Goal: Transaction & Acquisition: Purchase product/service

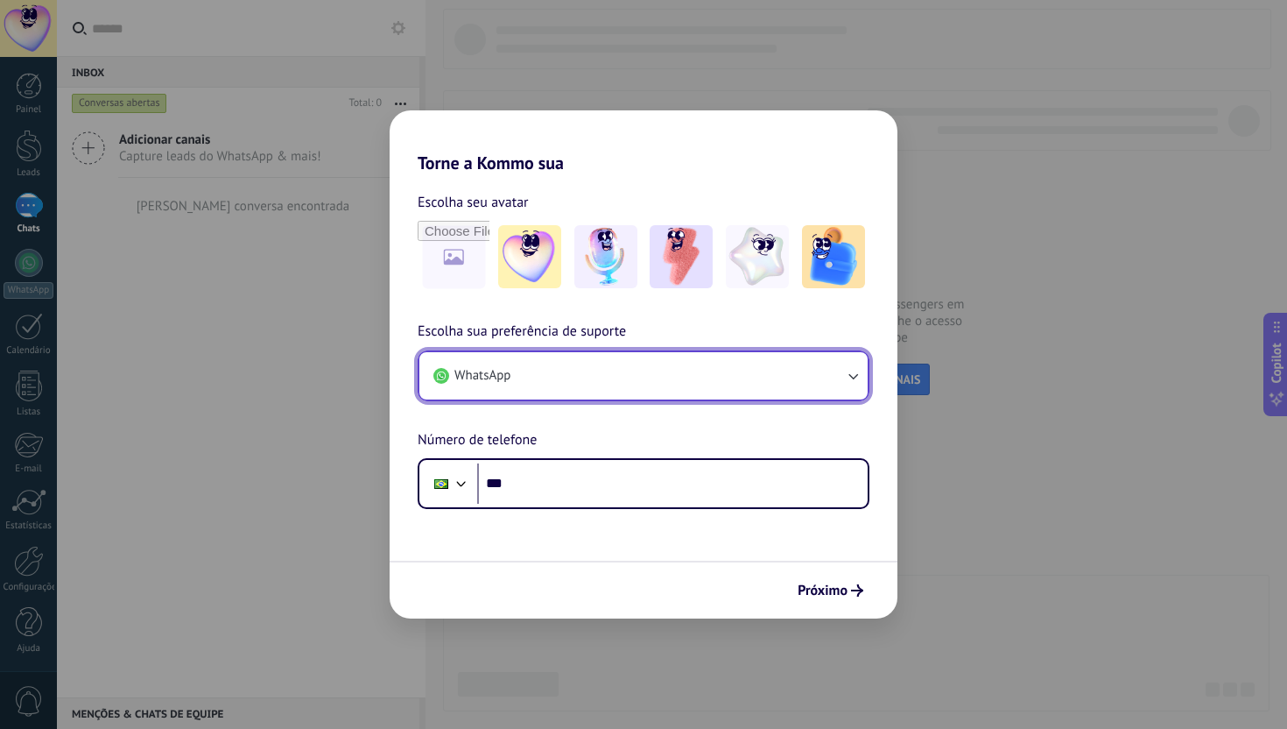
click at [617, 367] on button "WhatsApp" at bounding box center [643, 375] width 448 height 47
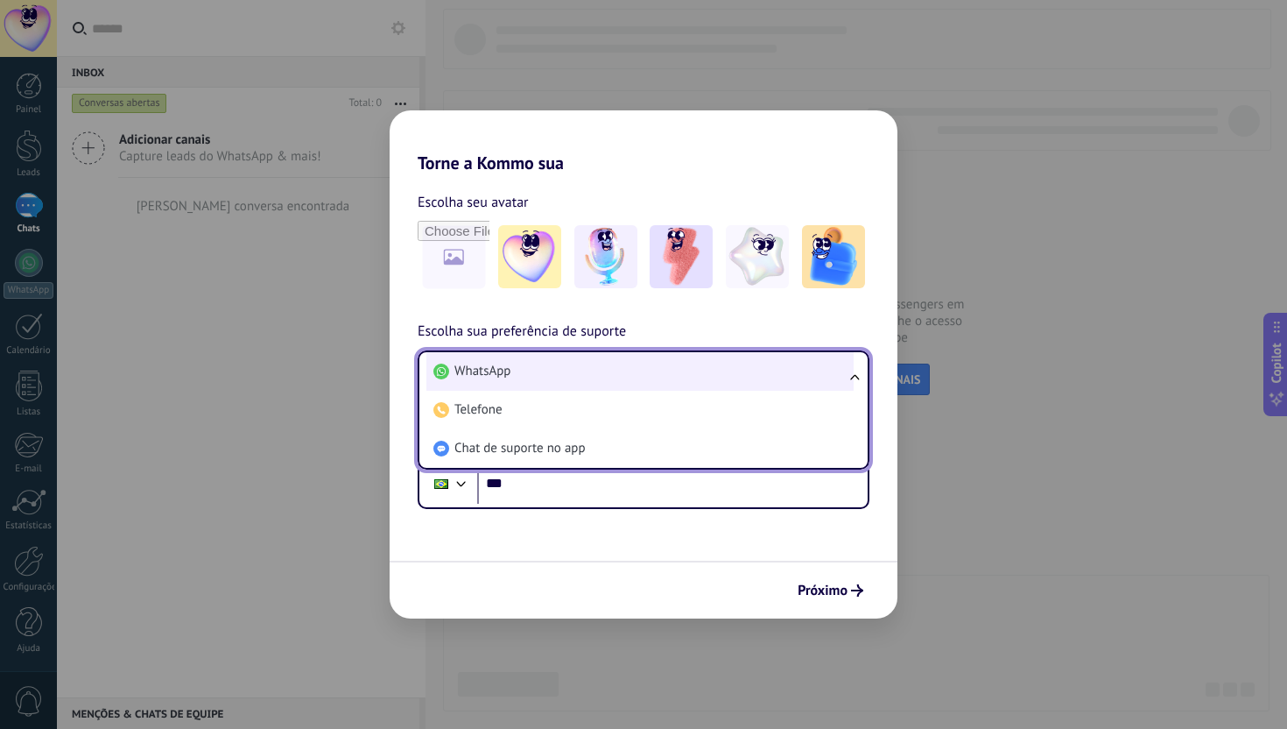
click at [609, 376] on li "WhatsApp" at bounding box center [639, 371] width 427 height 39
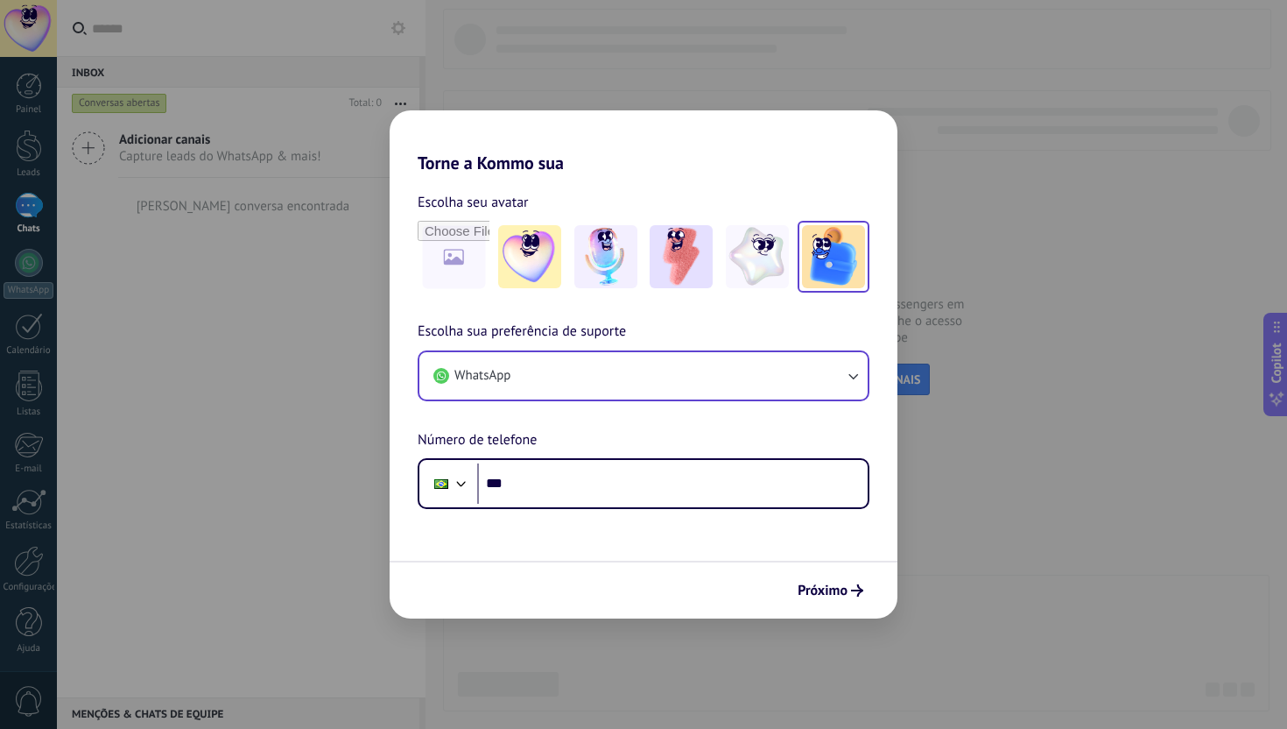
click at [829, 266] on img at bounding box center [833, 256] width 63 height 63
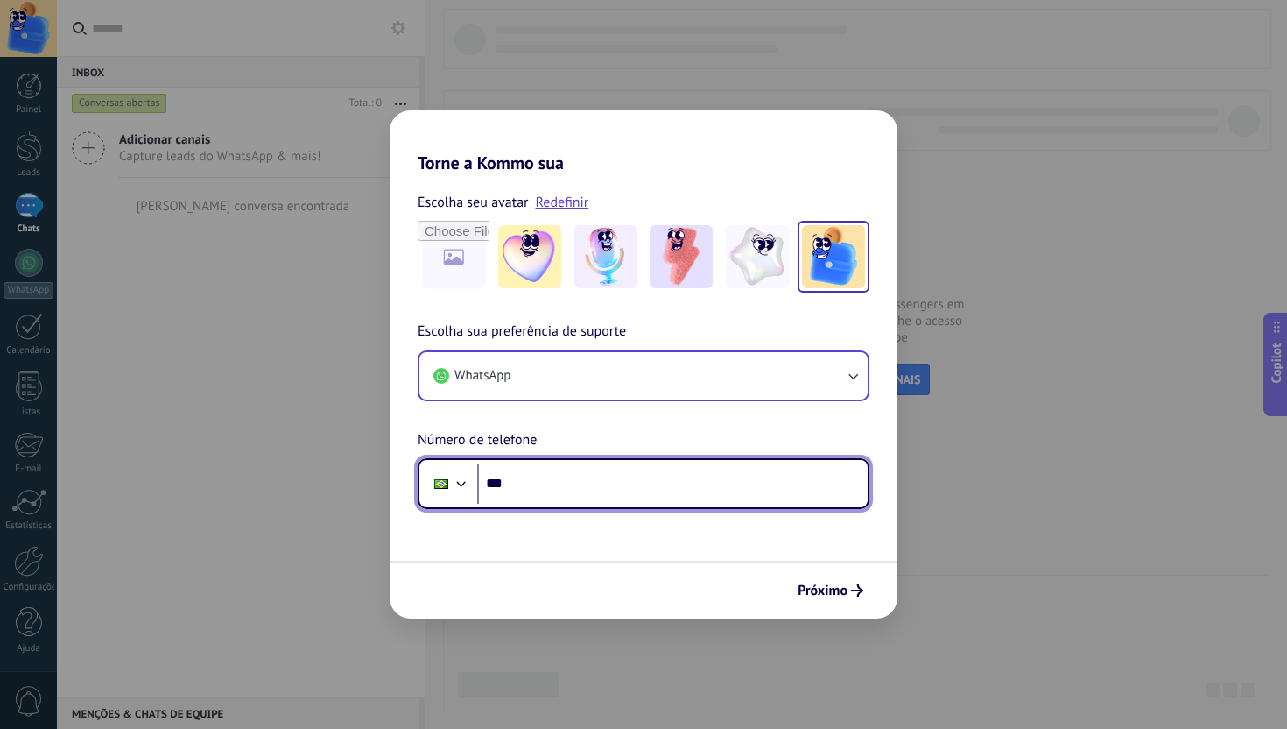
click at [542, 482] on input "***" at bounding box center [672, 483] width 391 height 40
type input "**********"
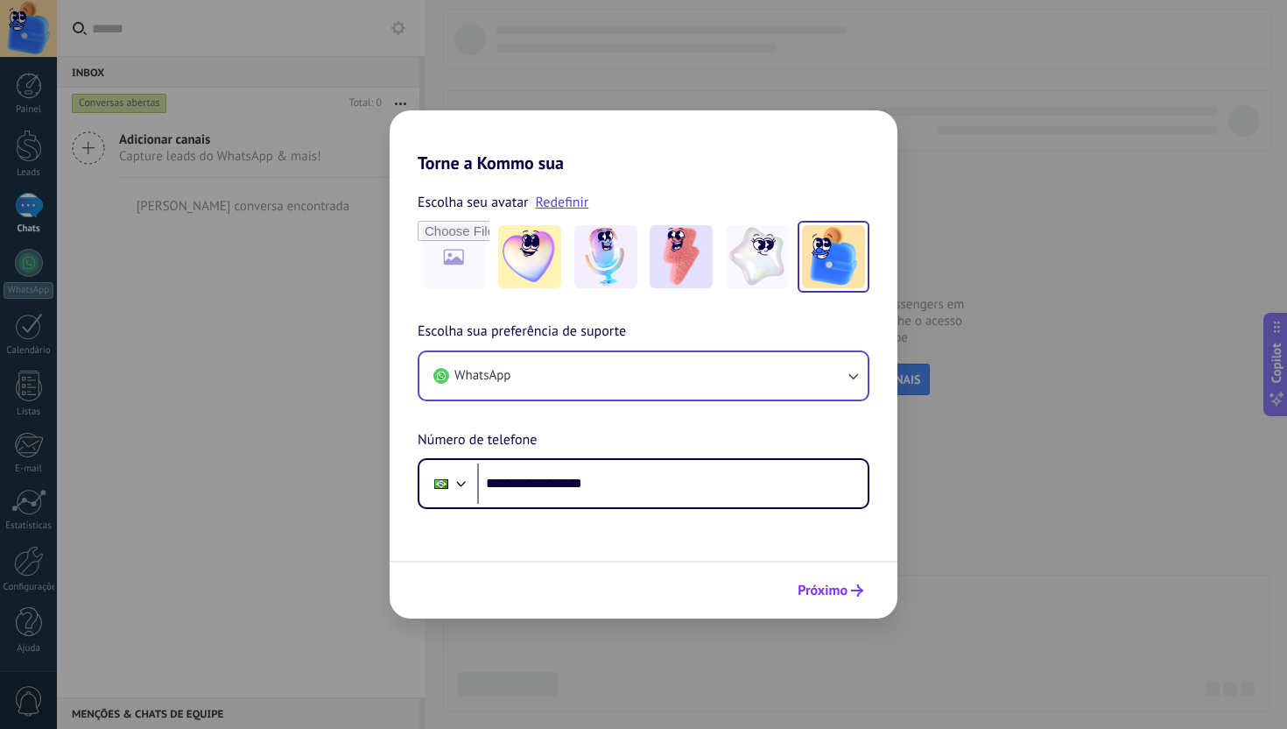
click at [826, 590] on span "Próximo" at bounding box center [823, 590] width 50 height 12
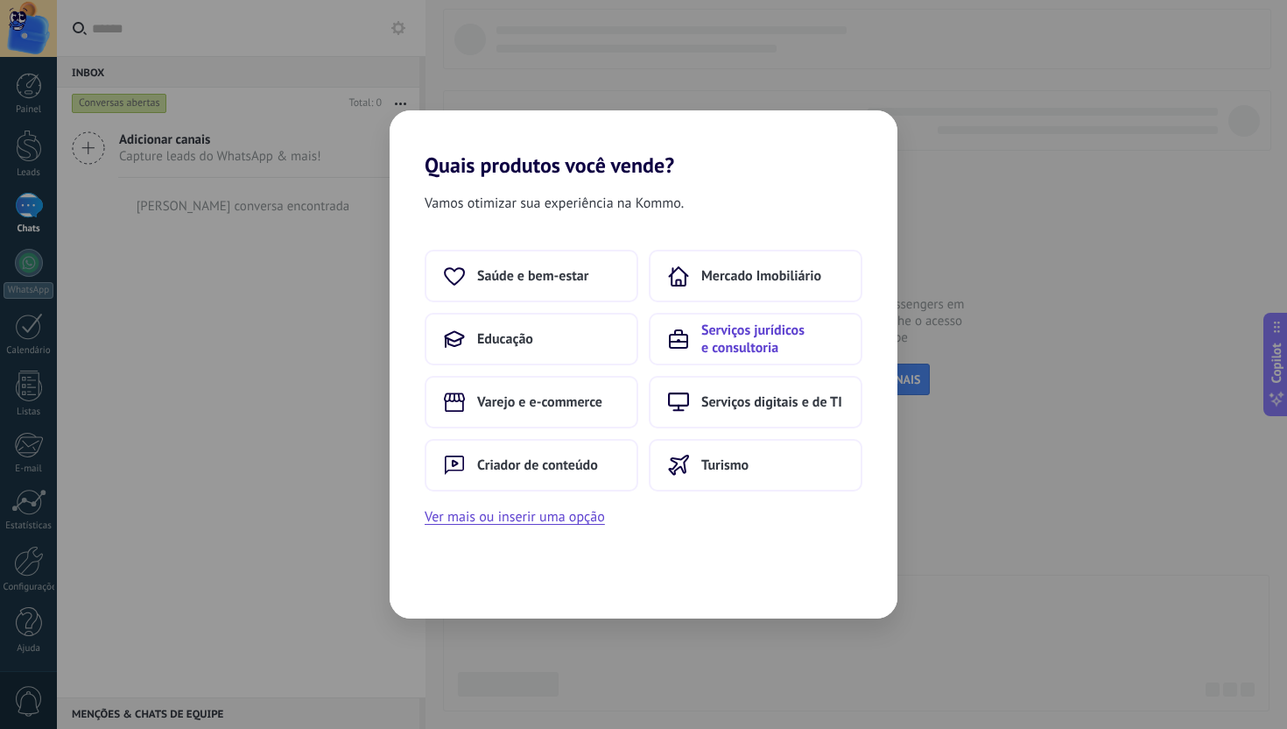
click at [757, 340] on span "Serviços jurídicos e consultoria" at bounding box center [772, 338] width 142 height 35
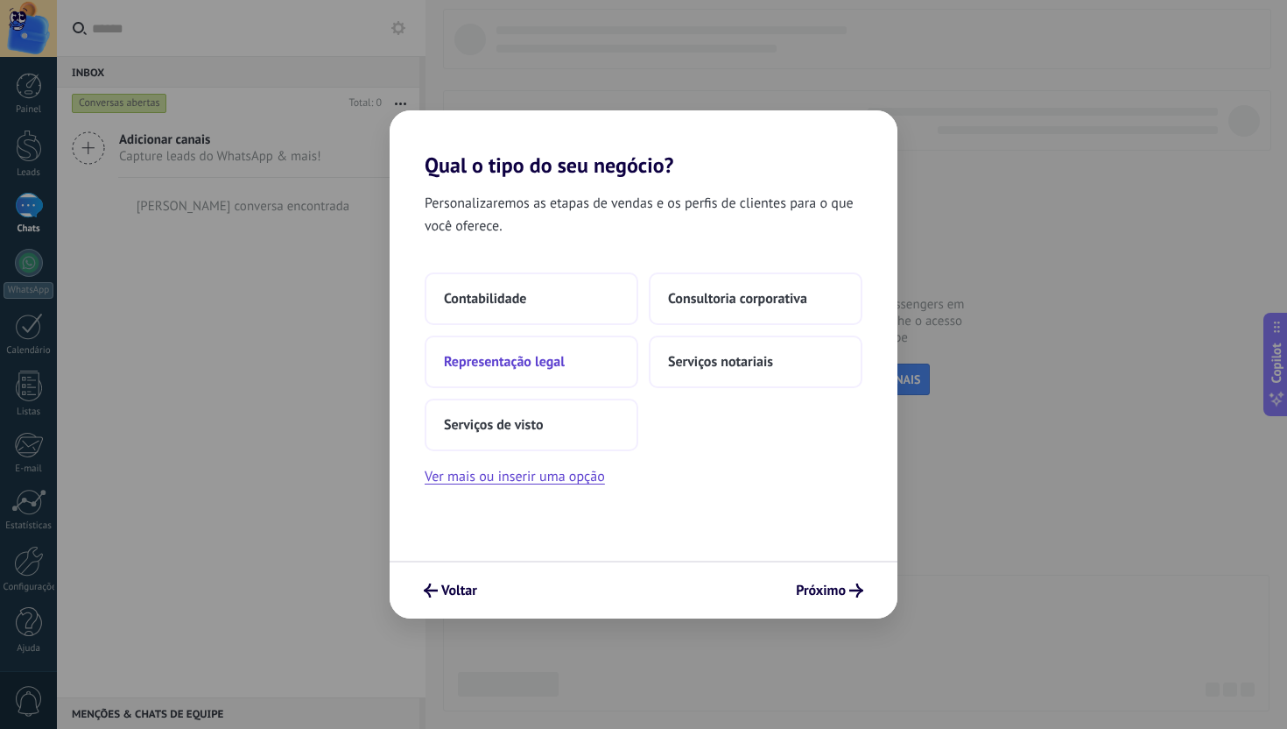
click at [522, 364] on span "Representação legal" at bounding box center [504, 362] width 121 height 18
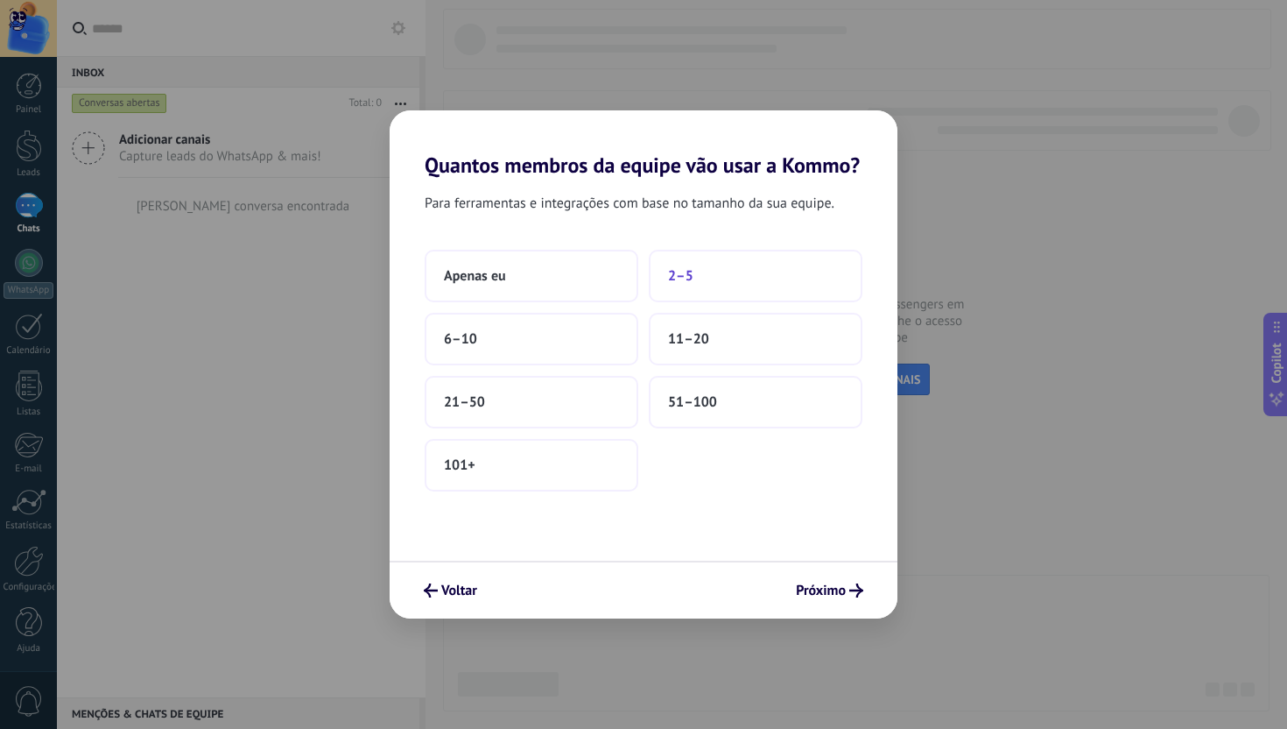
click at [712, 272] on button "2–5" at bounding box center [756, 276] width 214 height 53
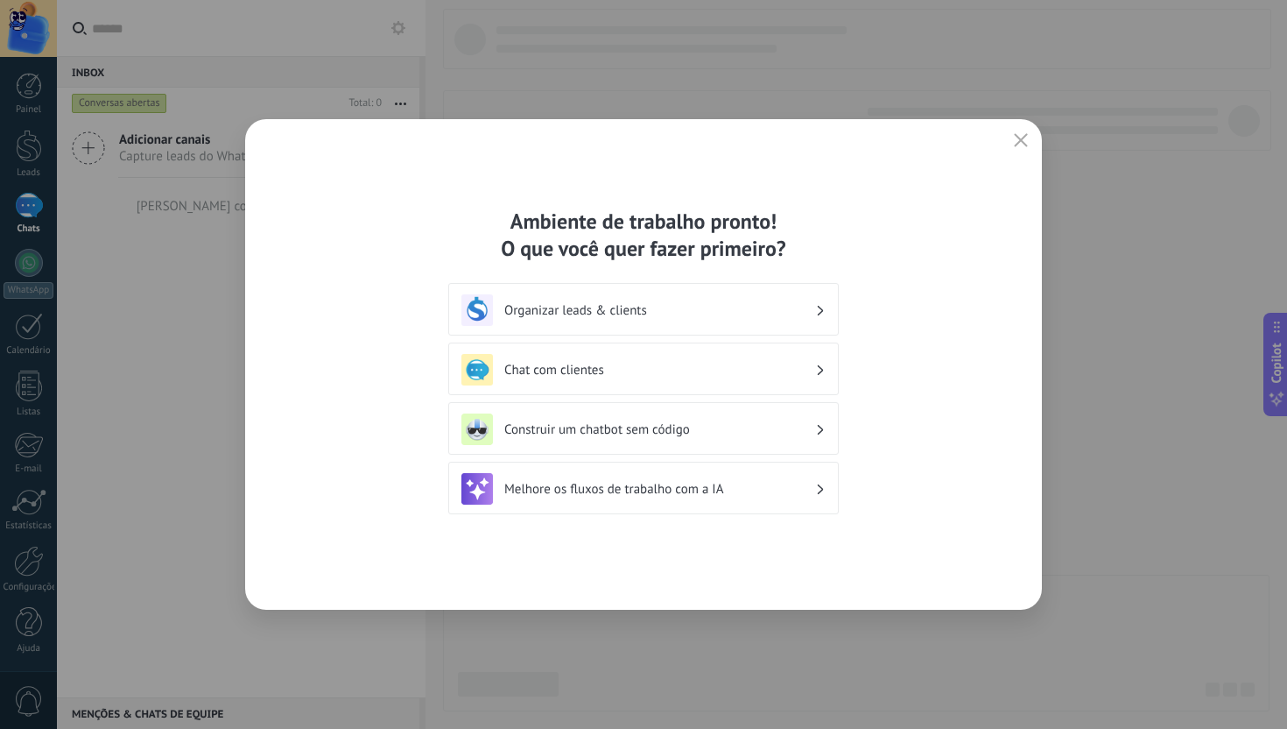
click at [574, 311] on h3 "Organizar leads & clients" at bounding box center [659, 310] width 311 height 17
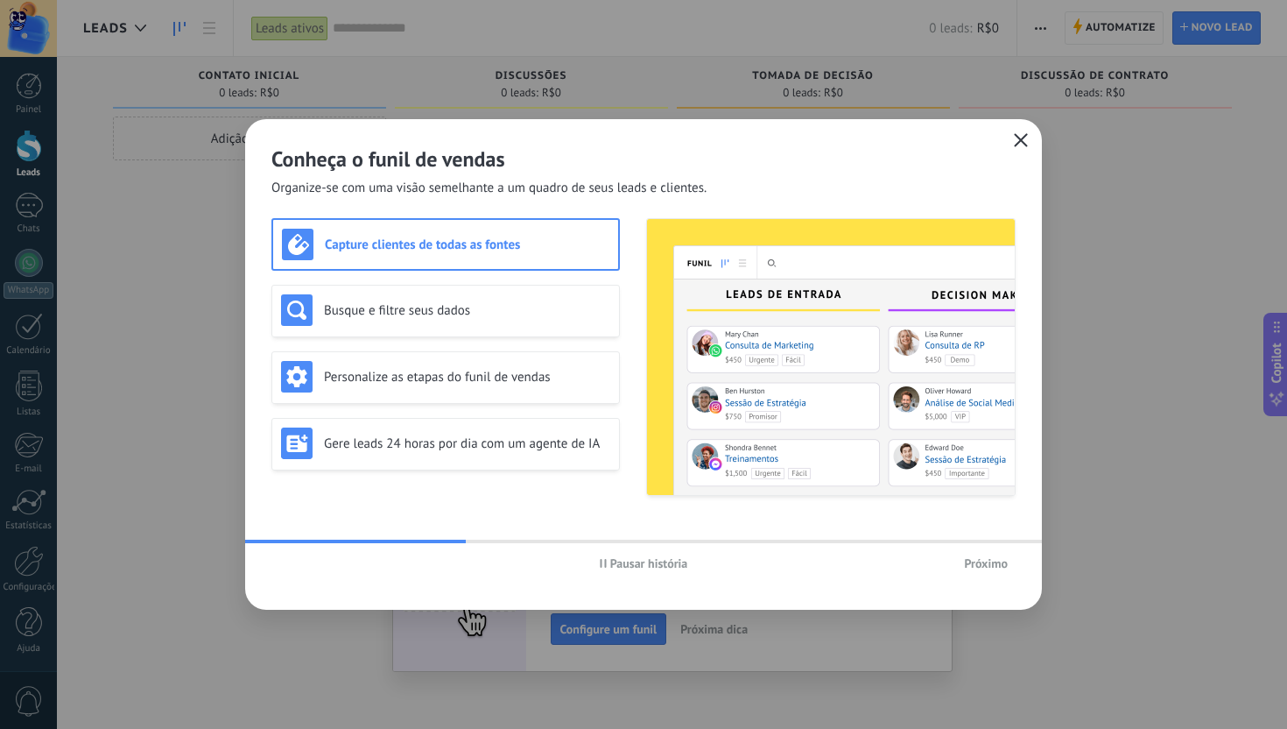
click at [1023, 137] on icon "button" at bounding box center [1021, 140] width 14 height 14
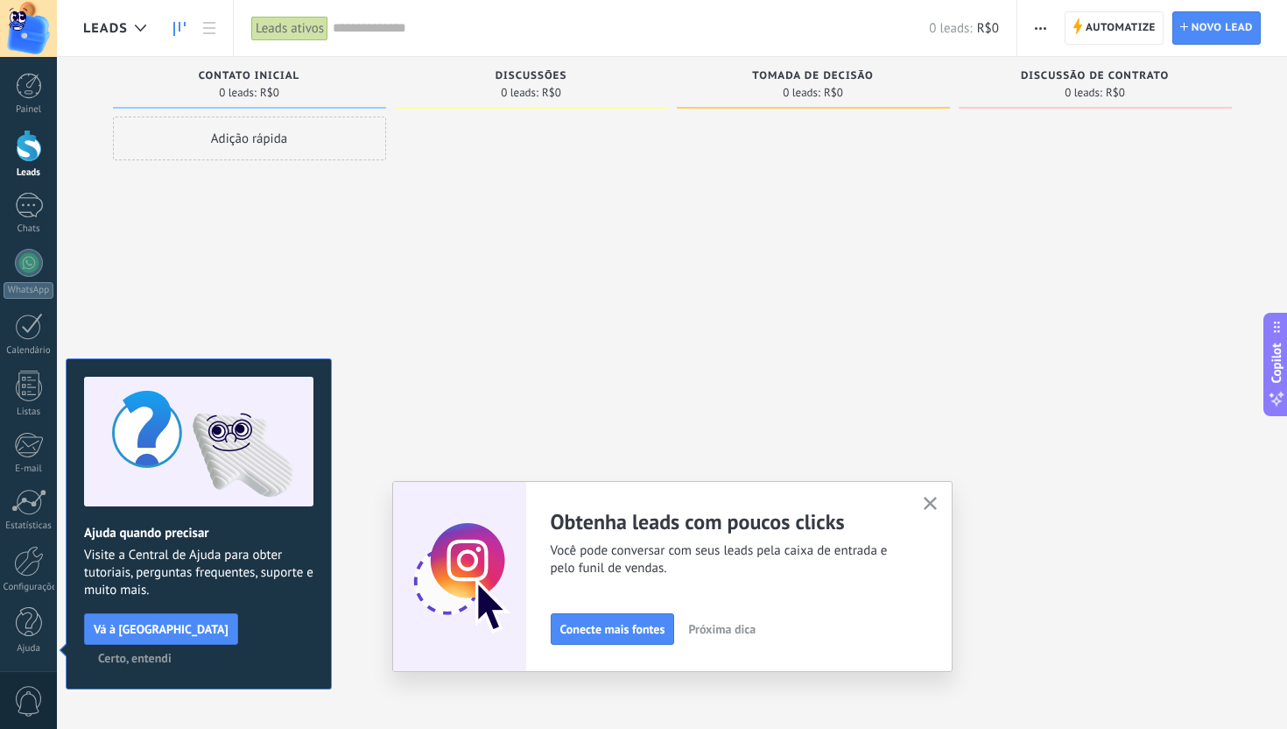
click at [172, 651] on span "Certo, entendi" at bounding box center [135, 657] width 74 height 12
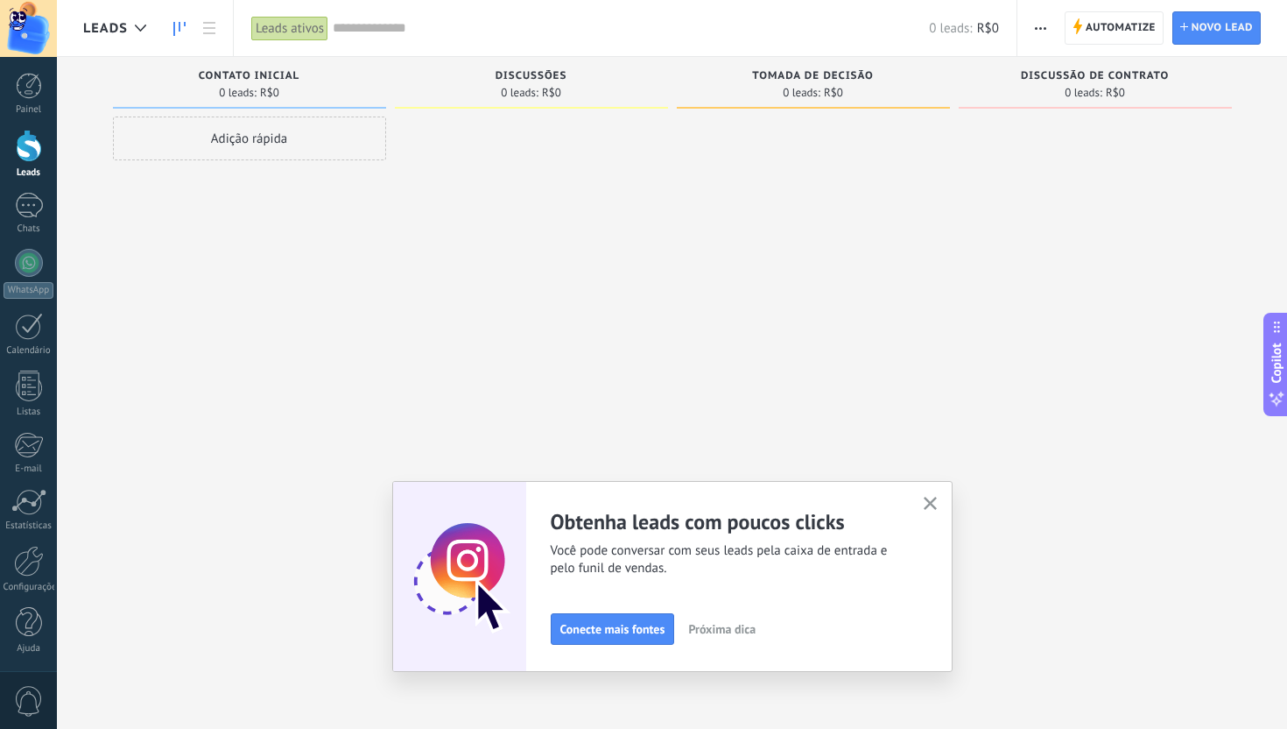
click at [934, 503] on icon "button" at bounding box center [930, 502] width 13 height 13
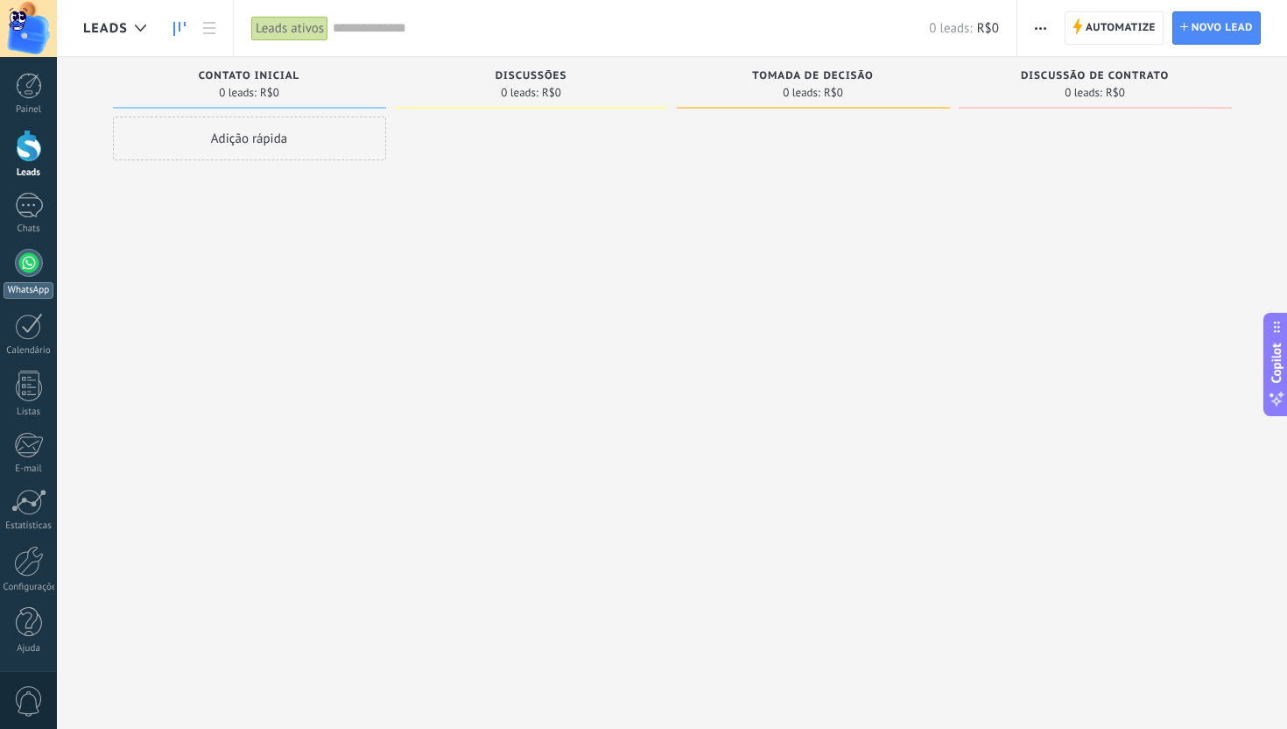
click at [39, 255] on div at bounding box center [29, 263] width 28 height 28
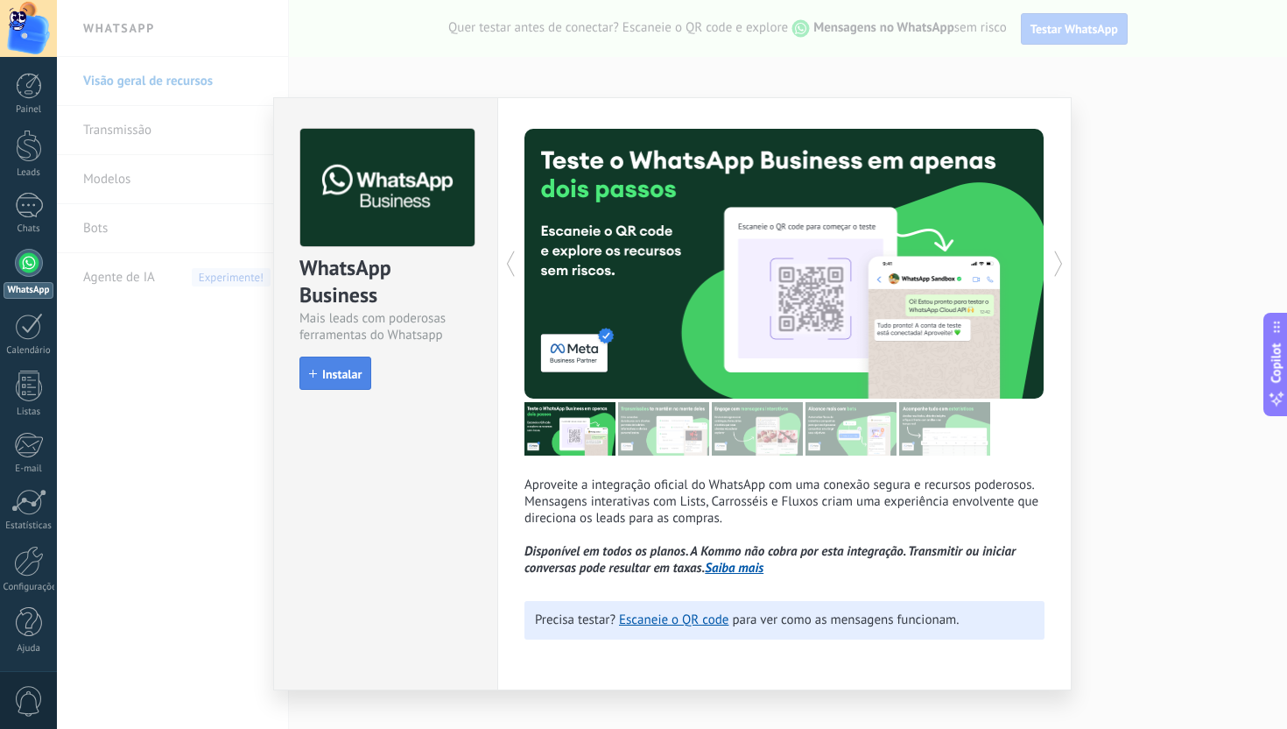
click at [347, 375] on span "Instalar" at bounding box center [341, 374] width 39 height 12
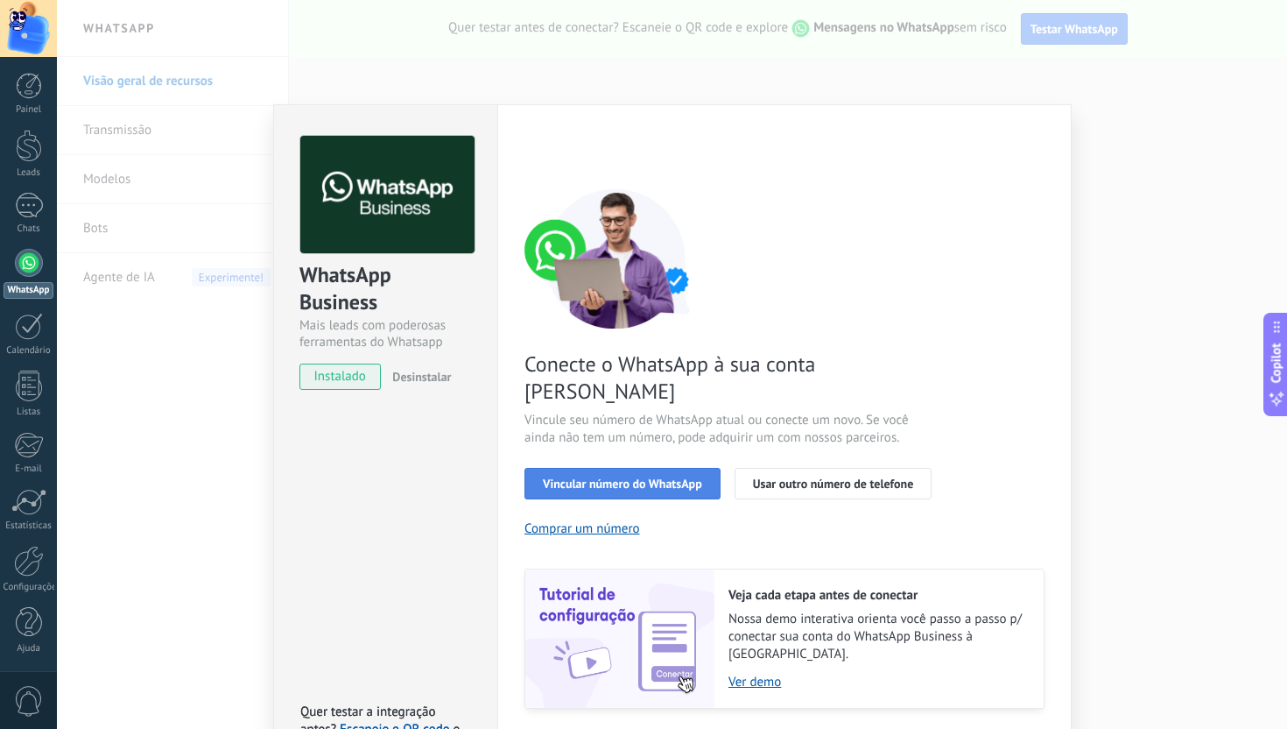
click at [655, 477] on span "Vincular número do WhatsApp" at bounding box center [622, 483] width 159 height 12
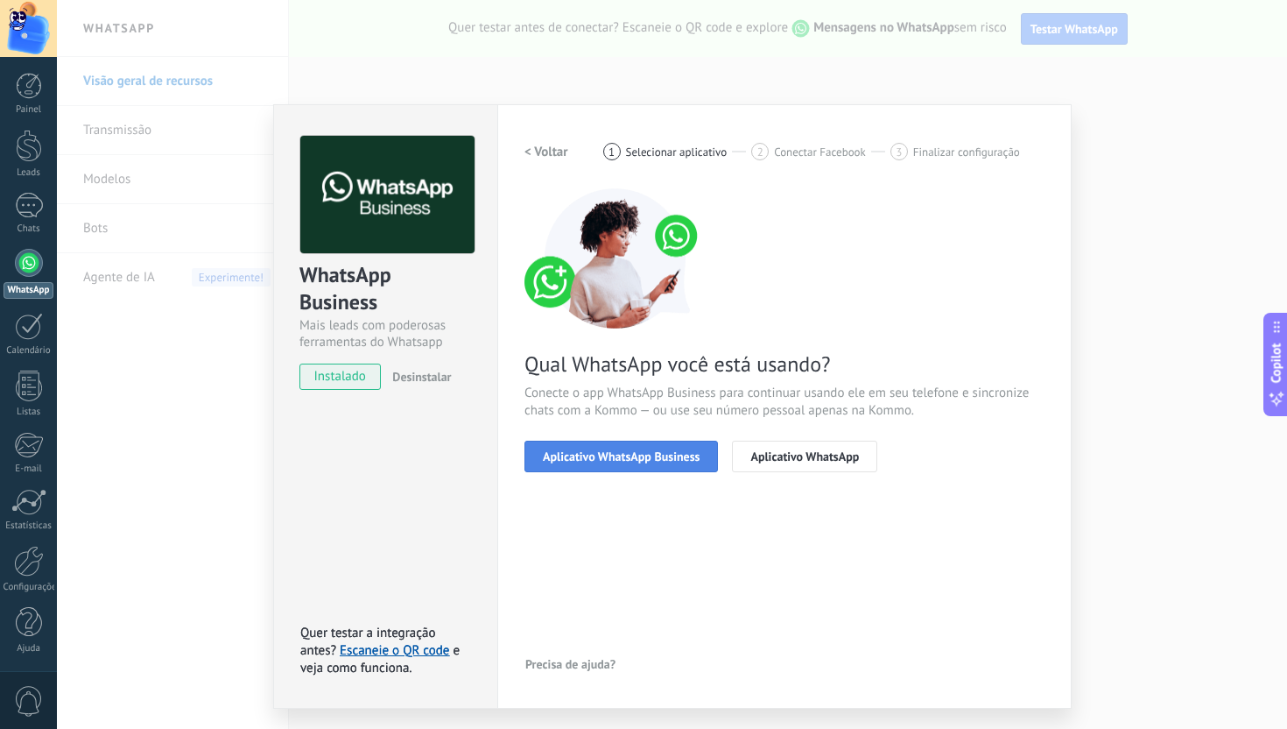
click at [655, 458] on span "Aplicativo WhatsApp Business" at bounding box center [621, 456] width 157 height 12
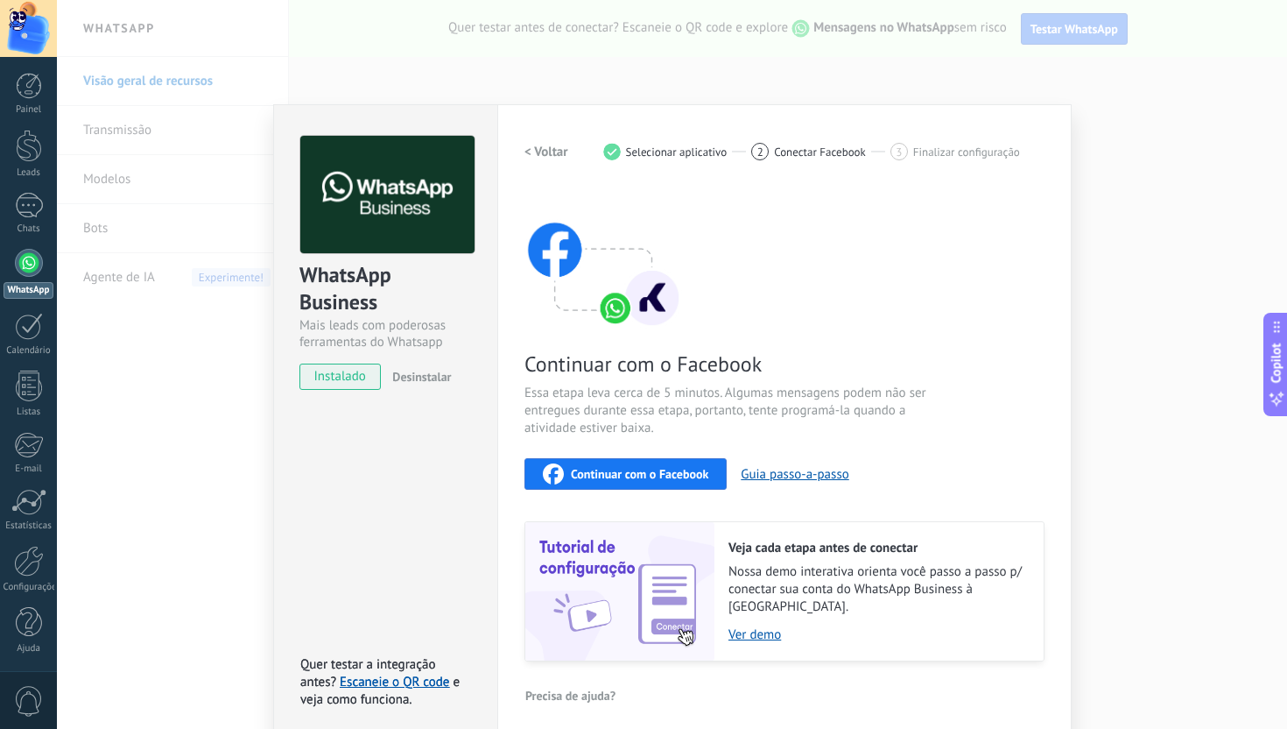
click at [645, 468] on span "Continuar com o Facebook" at bounding box center [639, 474] width 137 height 12
click at [760, 626] on link "Ver demo" at bounding box center [878, 634] width 298 height 17
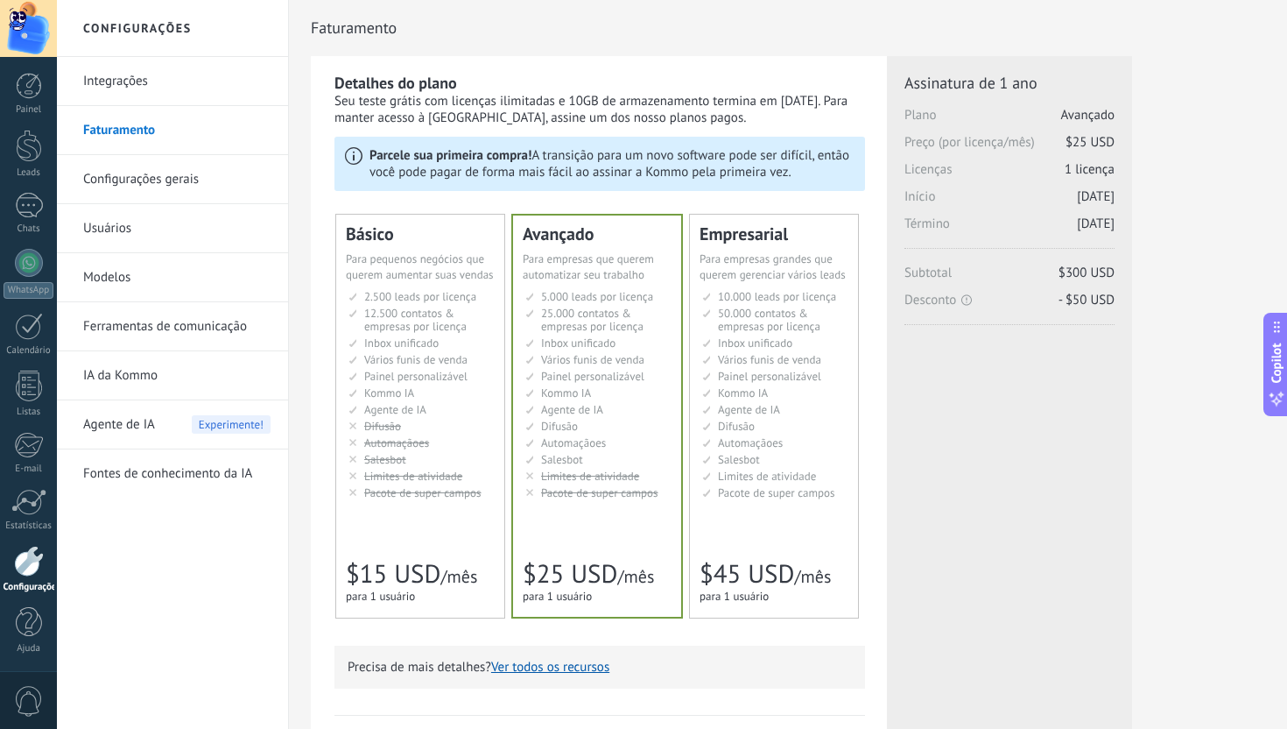
click at [574, 334] on span "25.000 contatos & empresas por licença" at bounding box center [592, 320] width 102 height 28
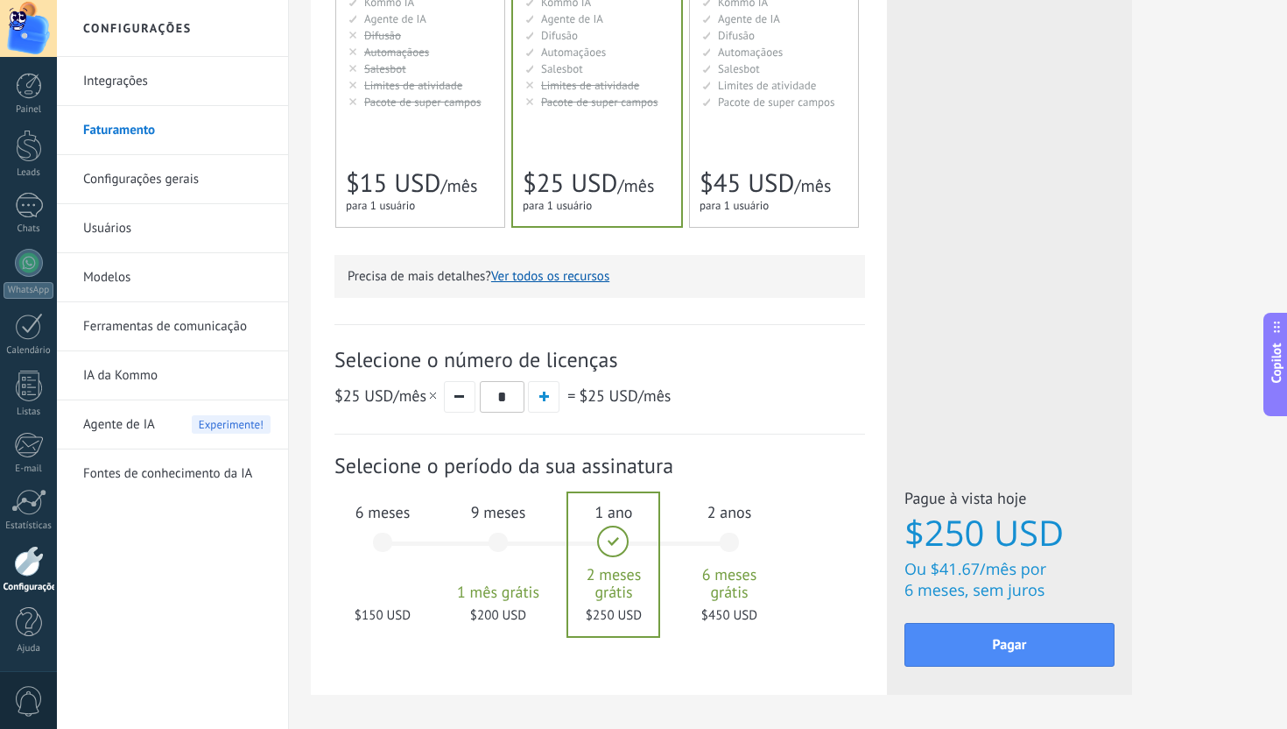
scroll to position [408, 0]
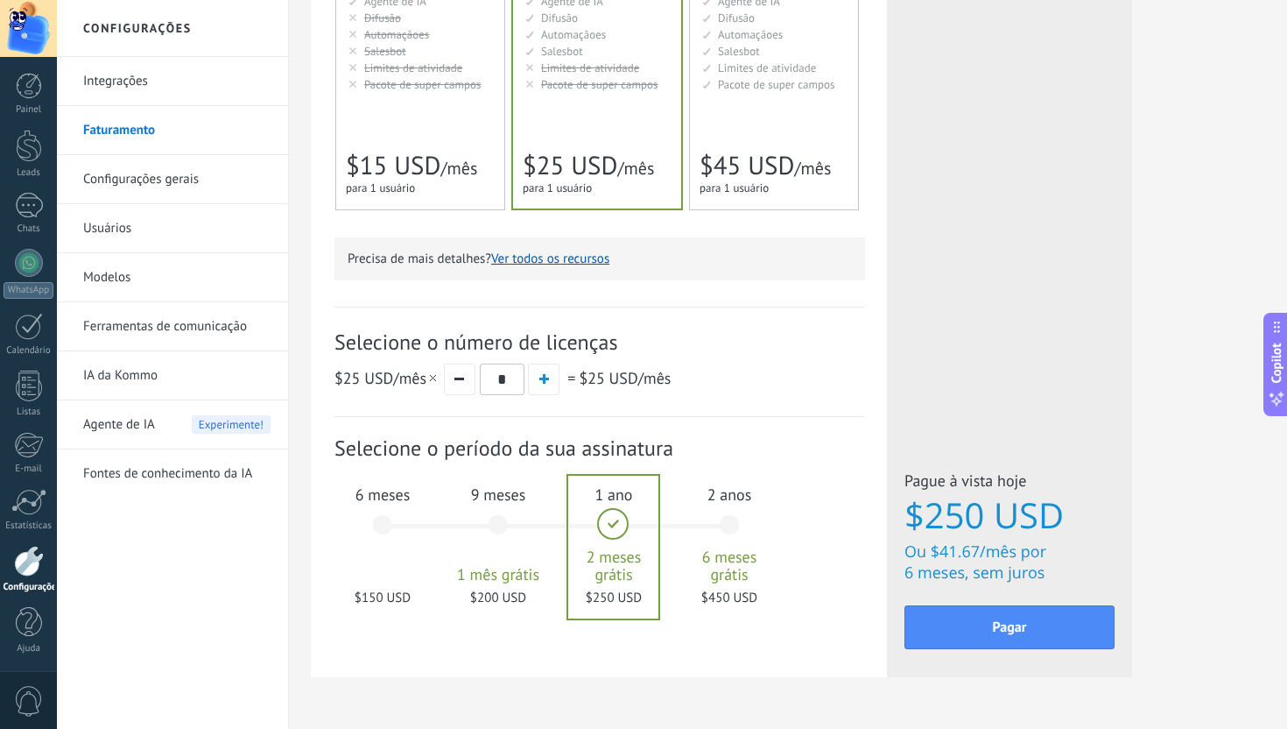
click at [380, 533] on div "6 meses $150 USD" at bounding box center [382, 532] width 95 height 123
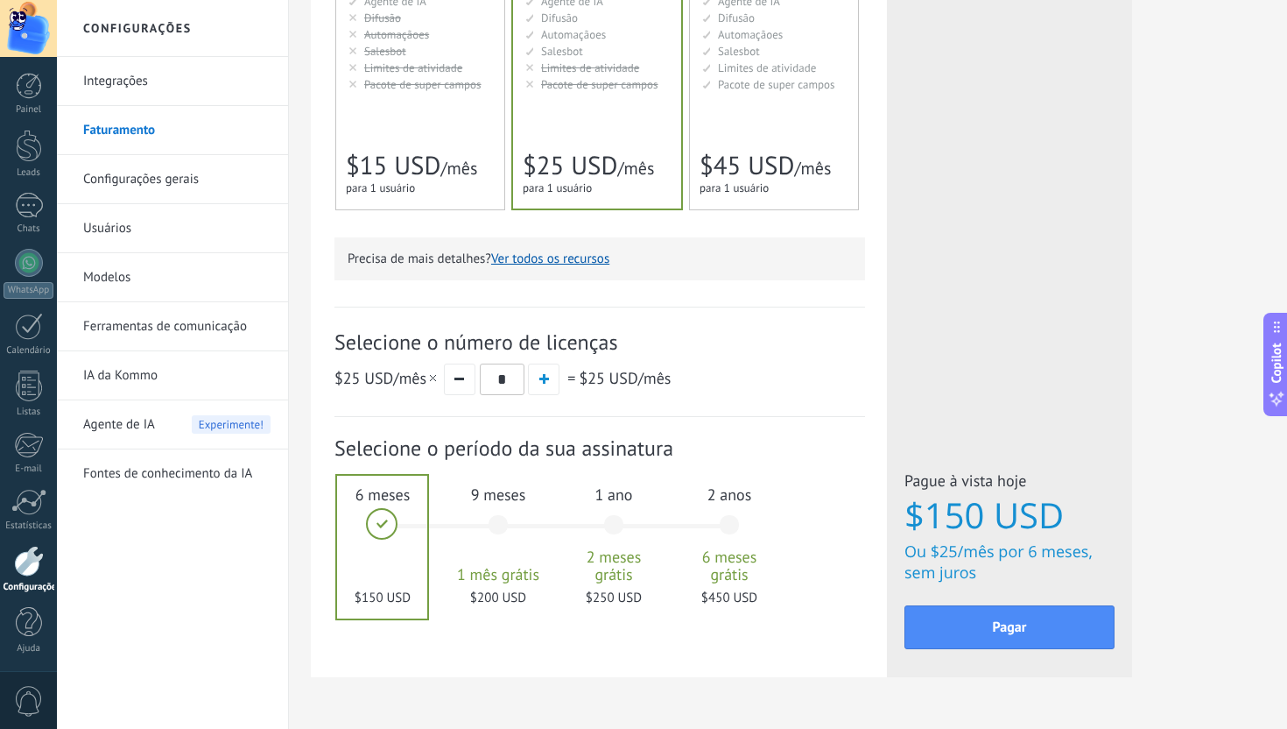
click at [601, 548] on div "1 ano 2 meses grátis $250 USD" at bounding box center [614, 532] width 95 height 123
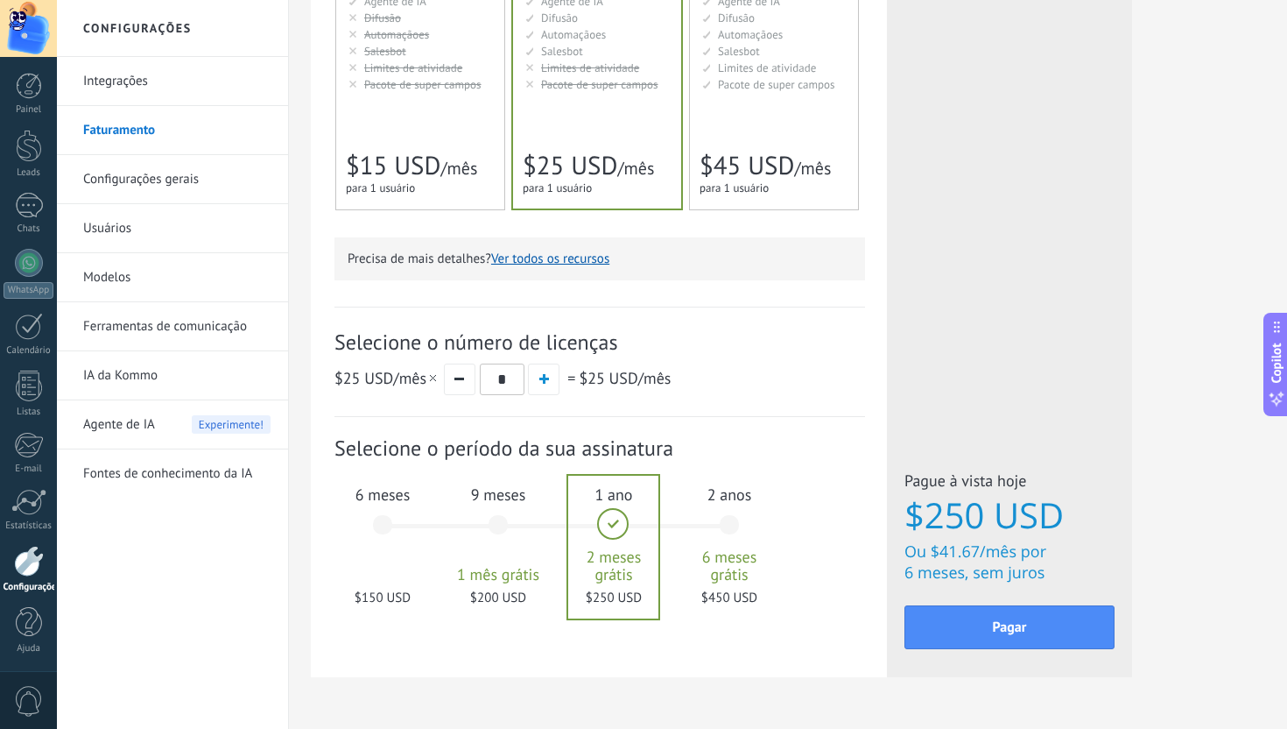
click at [503, 535] on div "9 meses 1 mês grátis $200 USD" at bounding box center [498, 532] width 95 height 123
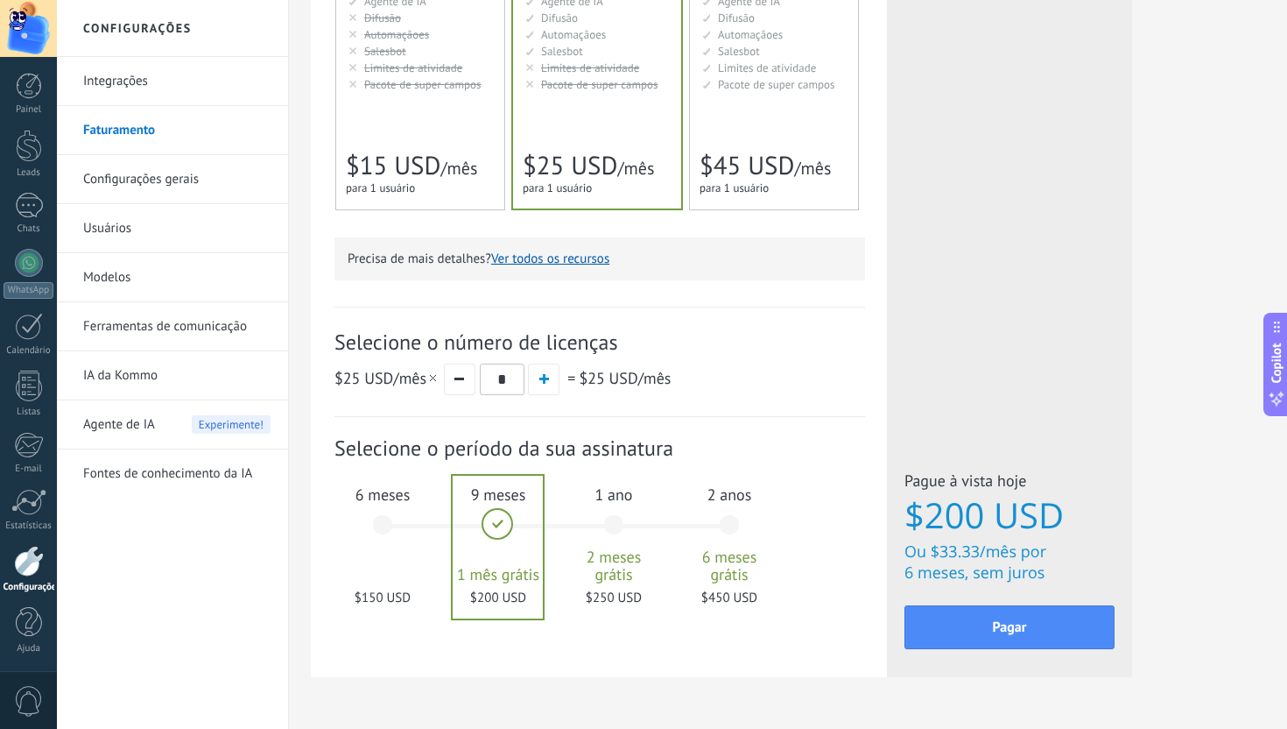
click at [379, 546] on div "6 meses $150 USD" at bounding box center [382, 532] width 95 height 123
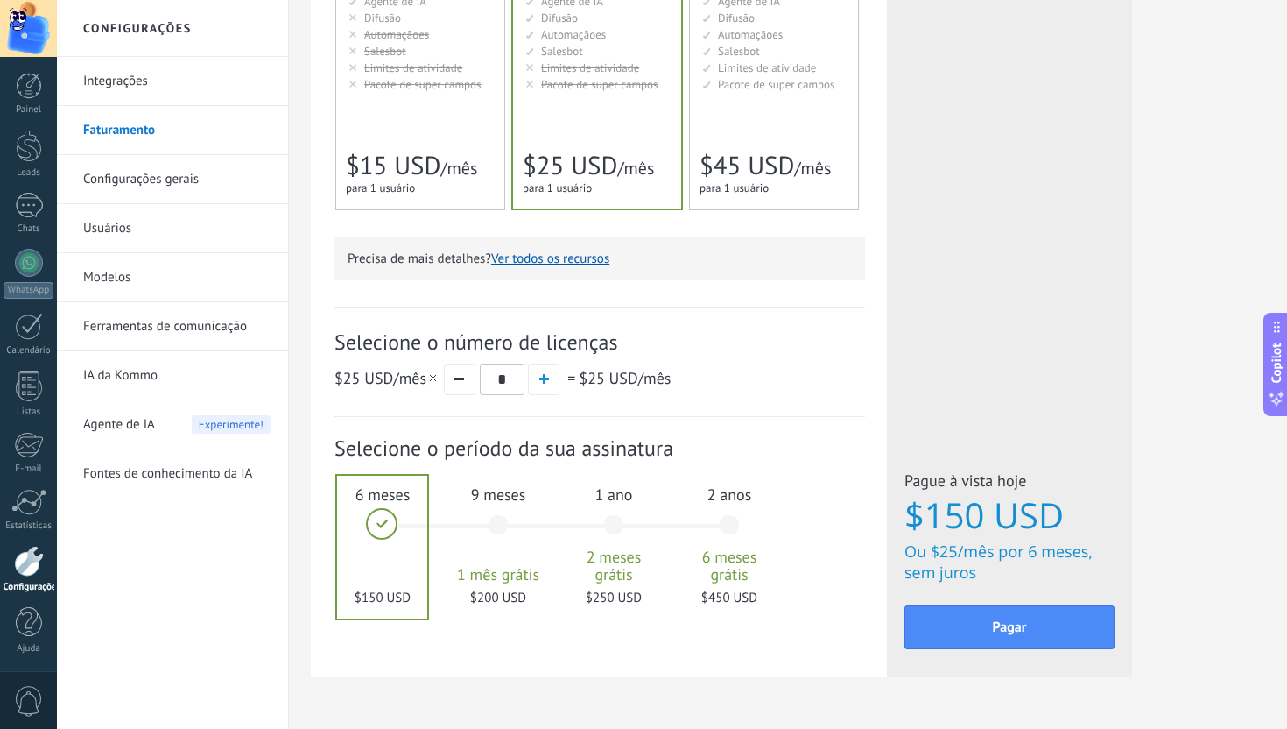
click at [503, 520] on div "9 meses 1 mês grátis $200 USD" at bounding box center [498, 532] width 95 height 123
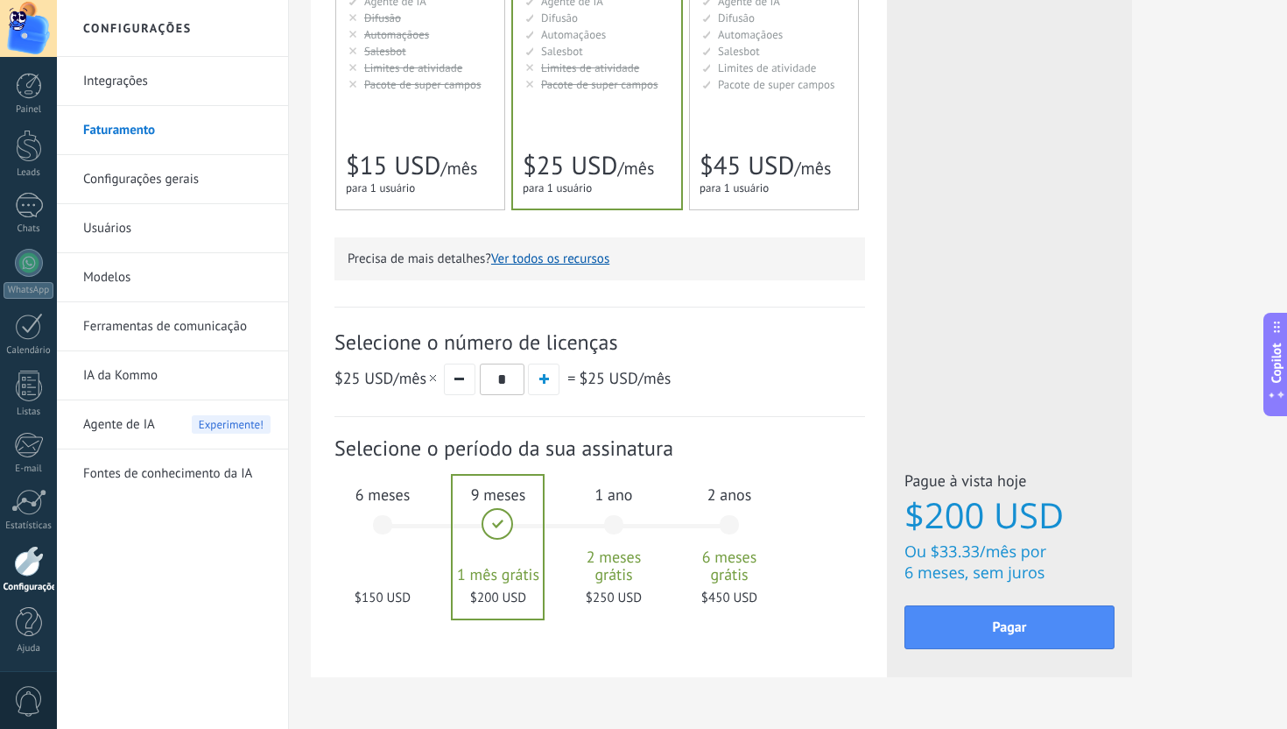
click at [616, 516] on div "1 ano 2 meses grátis $250 USD" at bounding box center [614, 532] width 95 height 123
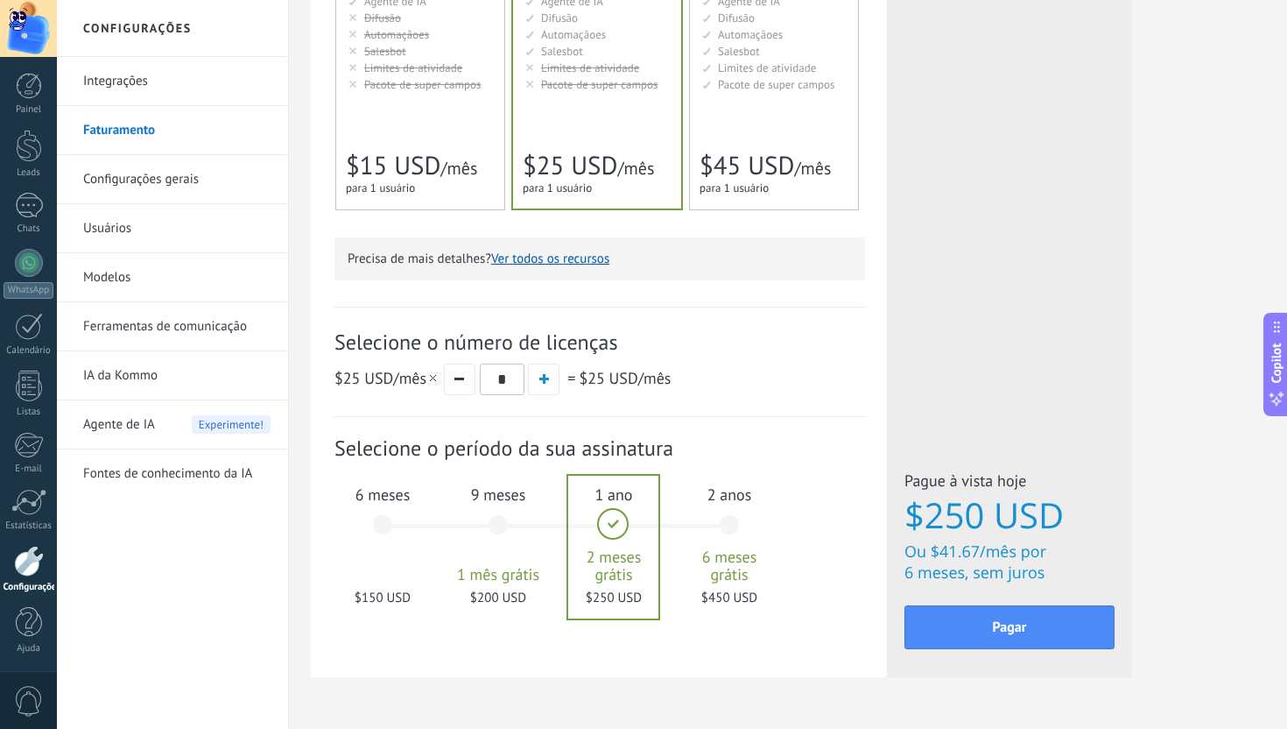
click at [391, 534] on div "6 meses $150 USD" at bounding box center [382, 532] width 95 height 123
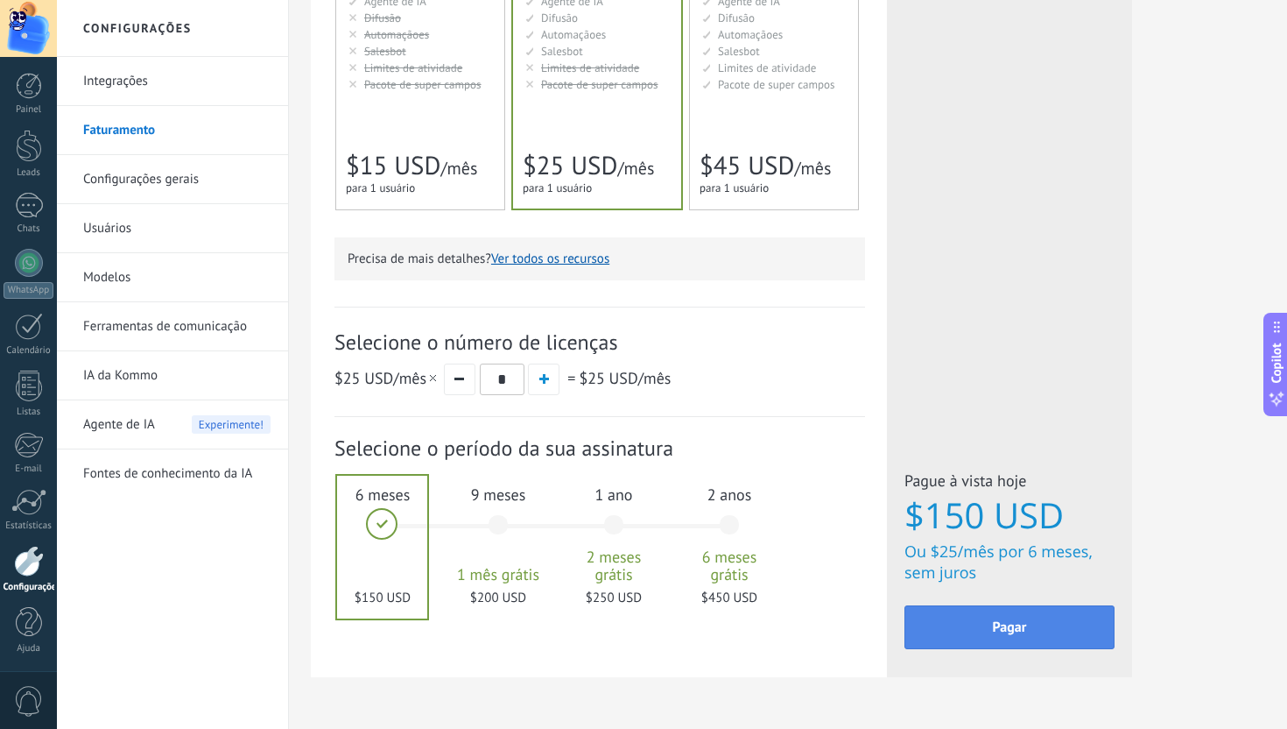
click at [1048, 643] on button "Pagar" at bounding box center [1010, 627] width 210 height 44
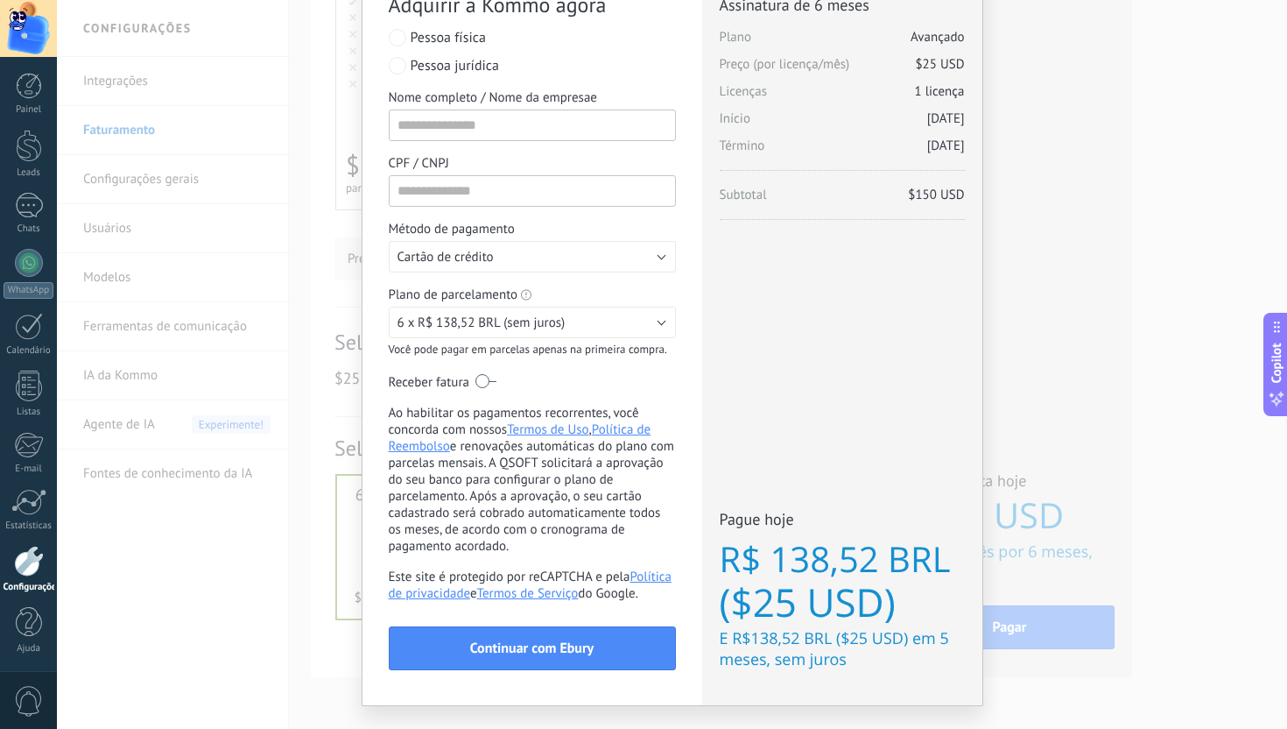
scroll to position [66, 0]
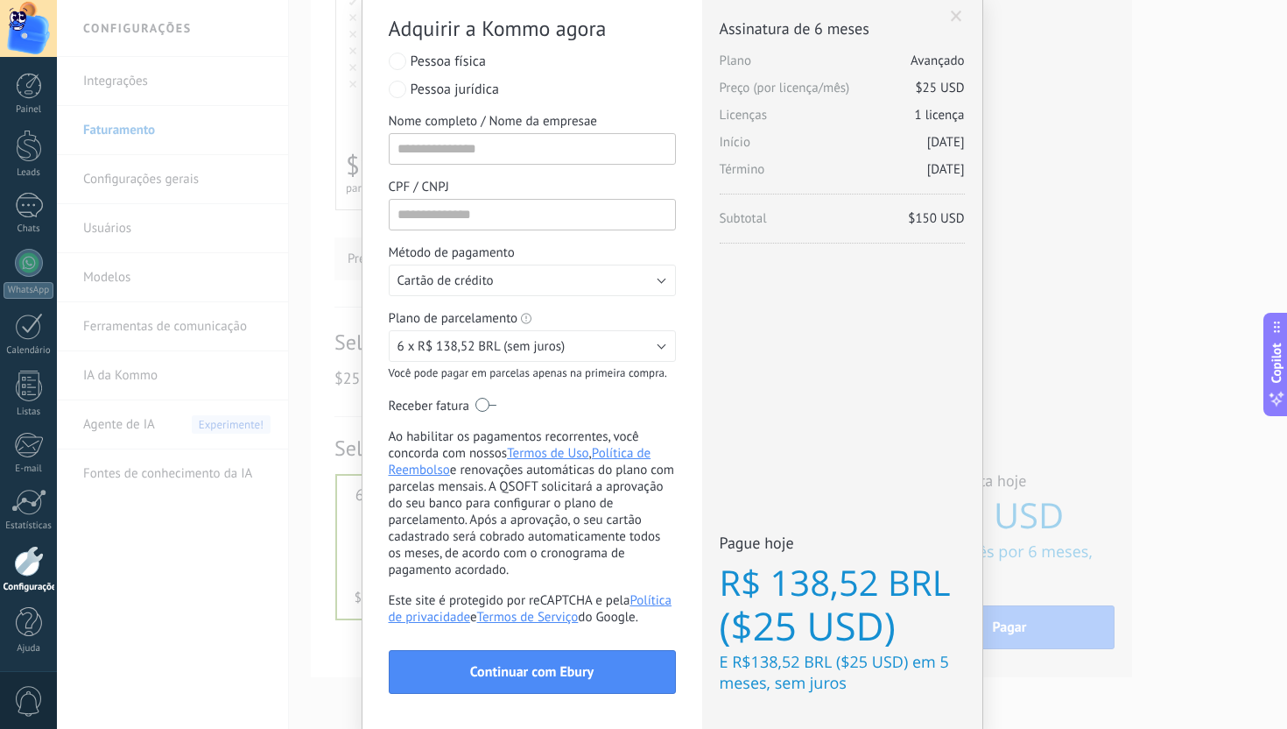
click at [1136, 306] on div "Adquirir a Kommo agora stripe PayPal Individual Payment by Payze PaySystem Paym…" at bounding box center [672, 364] width 1230 height 729
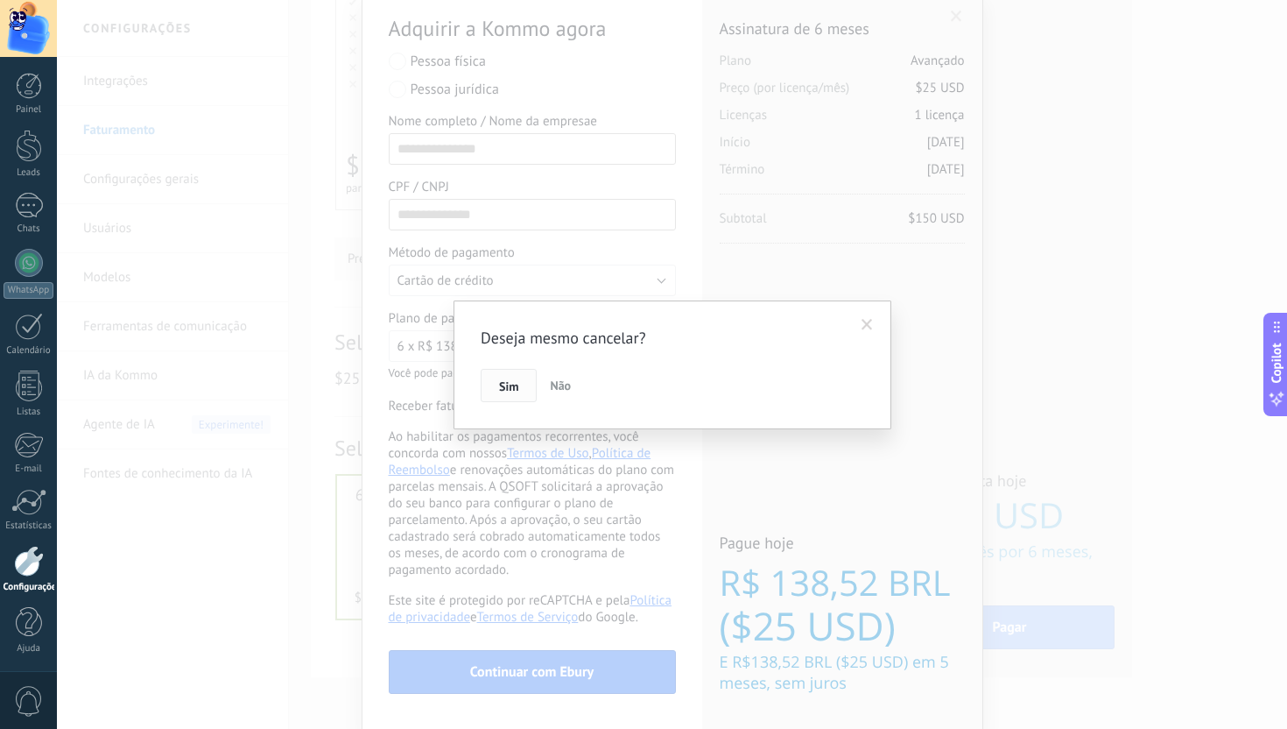
click at [496, 388] on button "Sim" at bounding box center [509, 385] width 56 height 33
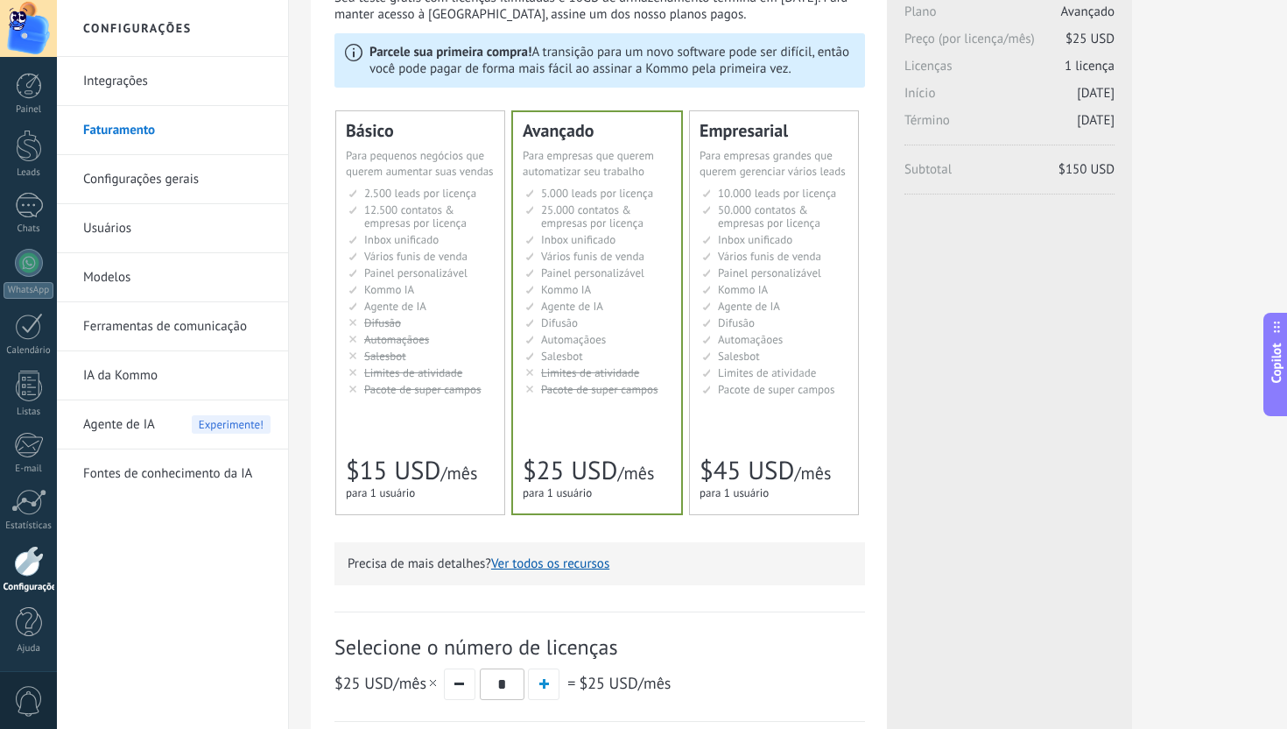
scroll to position [0, 0]
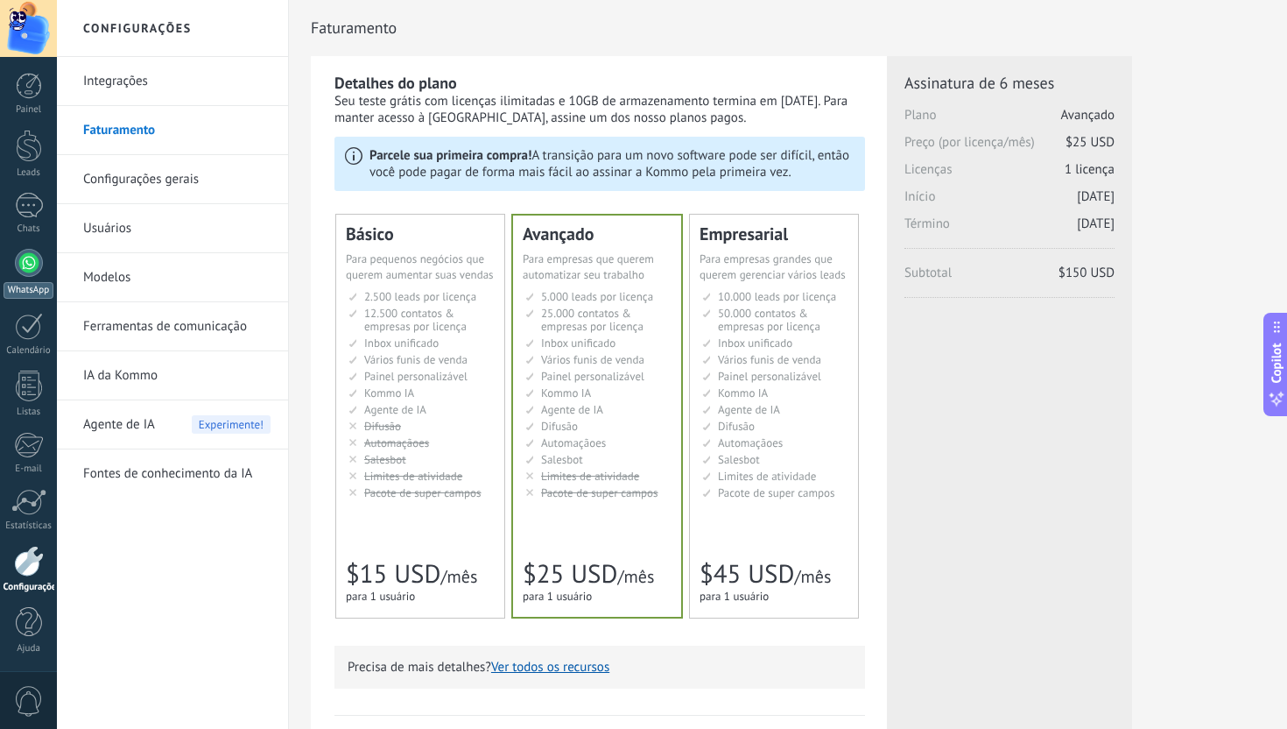
click at [28, 265] on div at bounding box center [29, 263] width 28 height 28
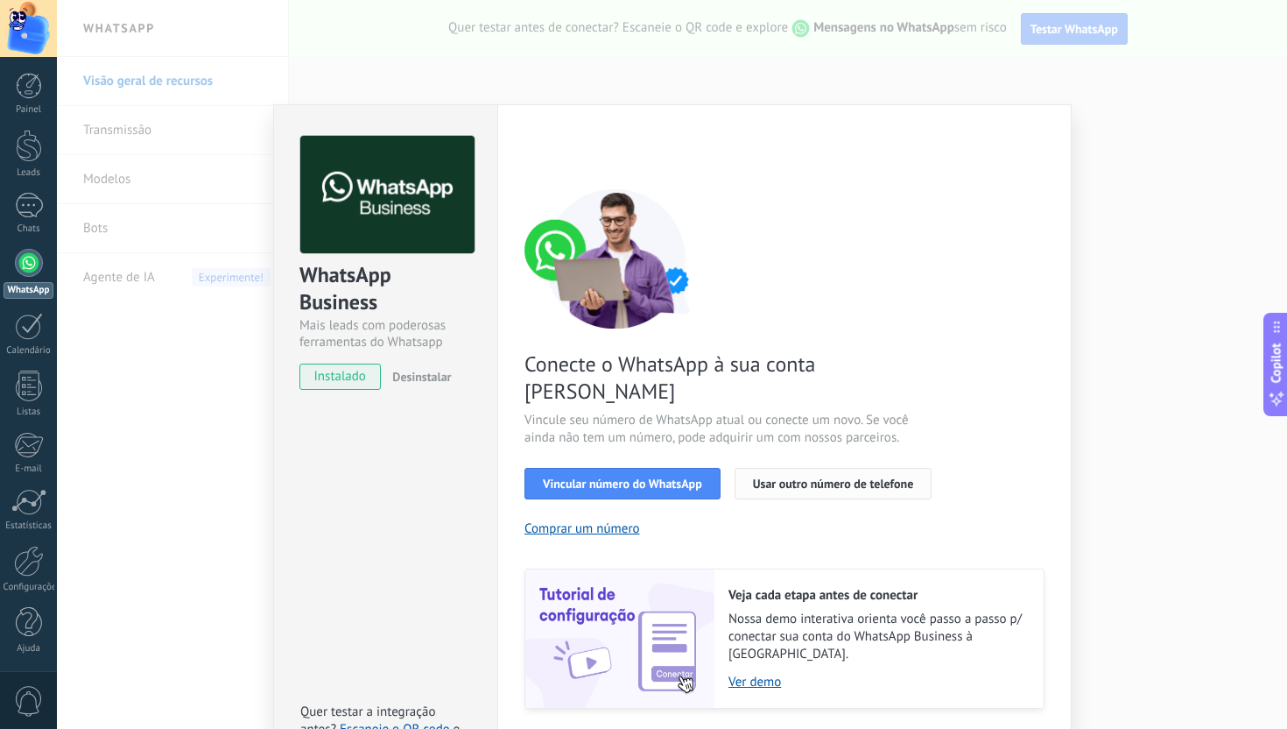
click at [781, 477] on span "Usar outro número de telefone" at bounding box center [833, 483] width 161 height 12
